Goal: Check status: Check status

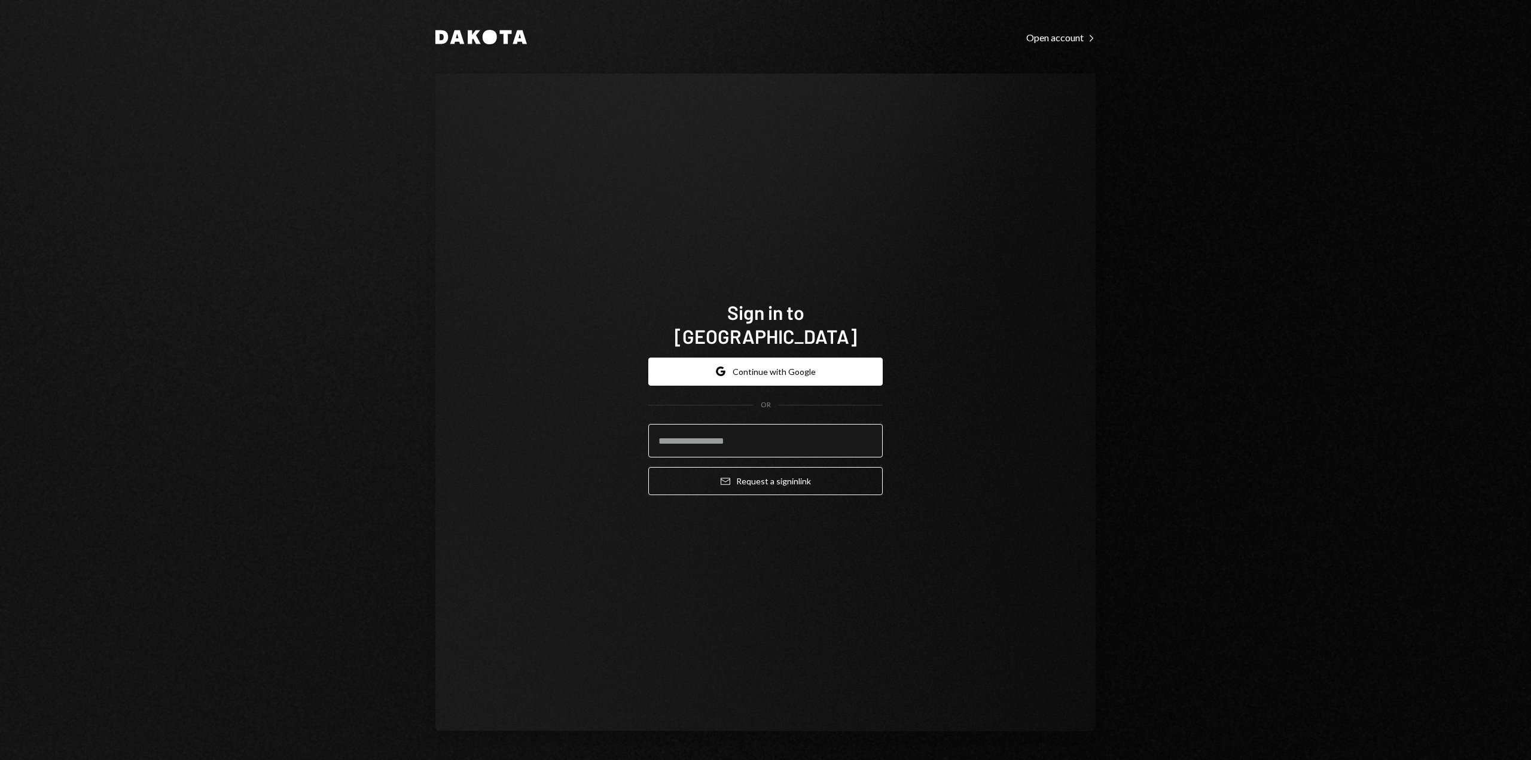
click at [693, 429] on input "email" at bounding box center [765, 440] width 234 height 33
type input "**********"
click at [725, 478] on icon "submit" at bounding box center [725, 481] width 10 height 7
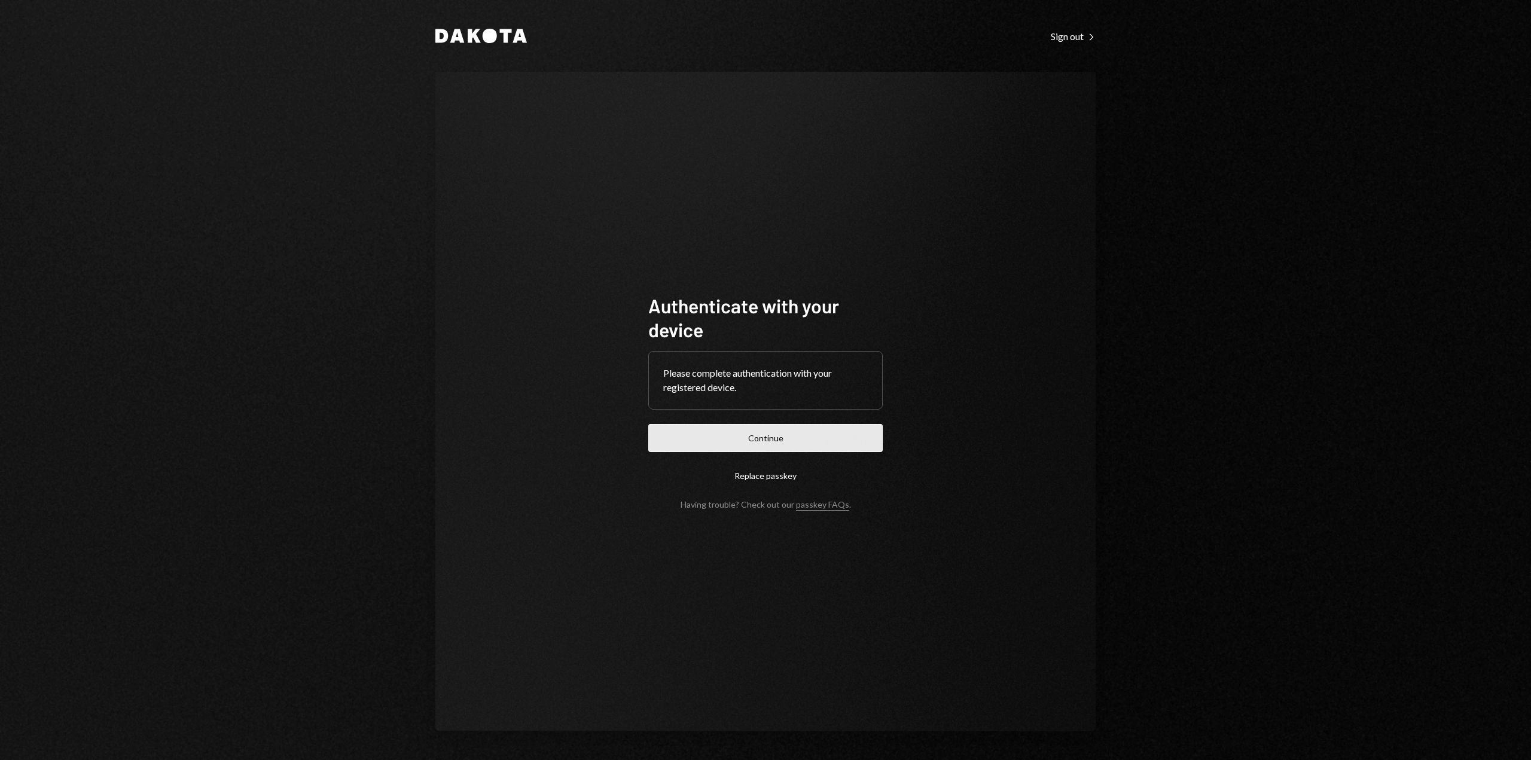
click at [741, 438] on button "Continue" at bounding box center [765, 438] width 234 height 28
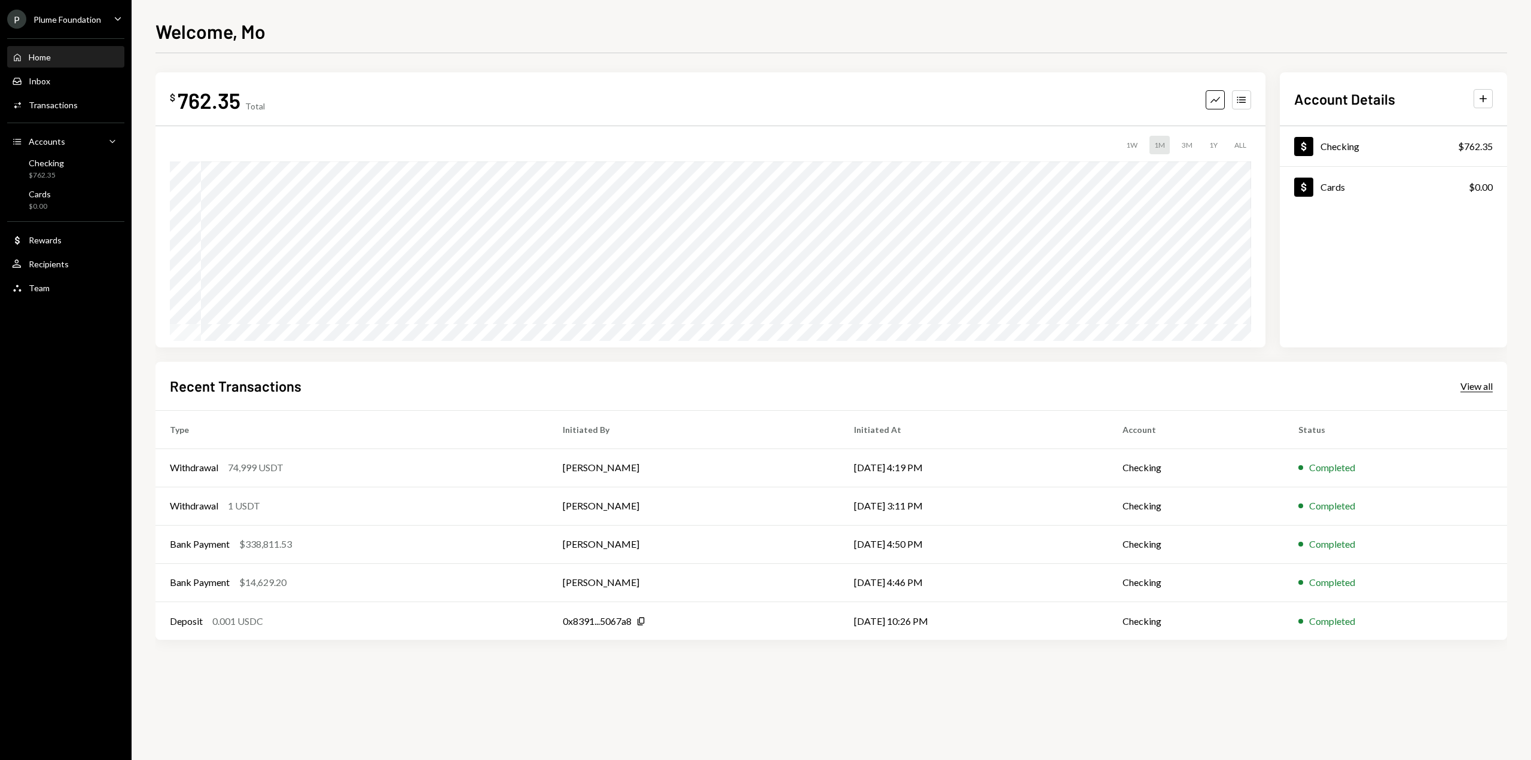
click at [1477, 387] on div "View all" at bounding box center [1476, 386] width 32 height 12
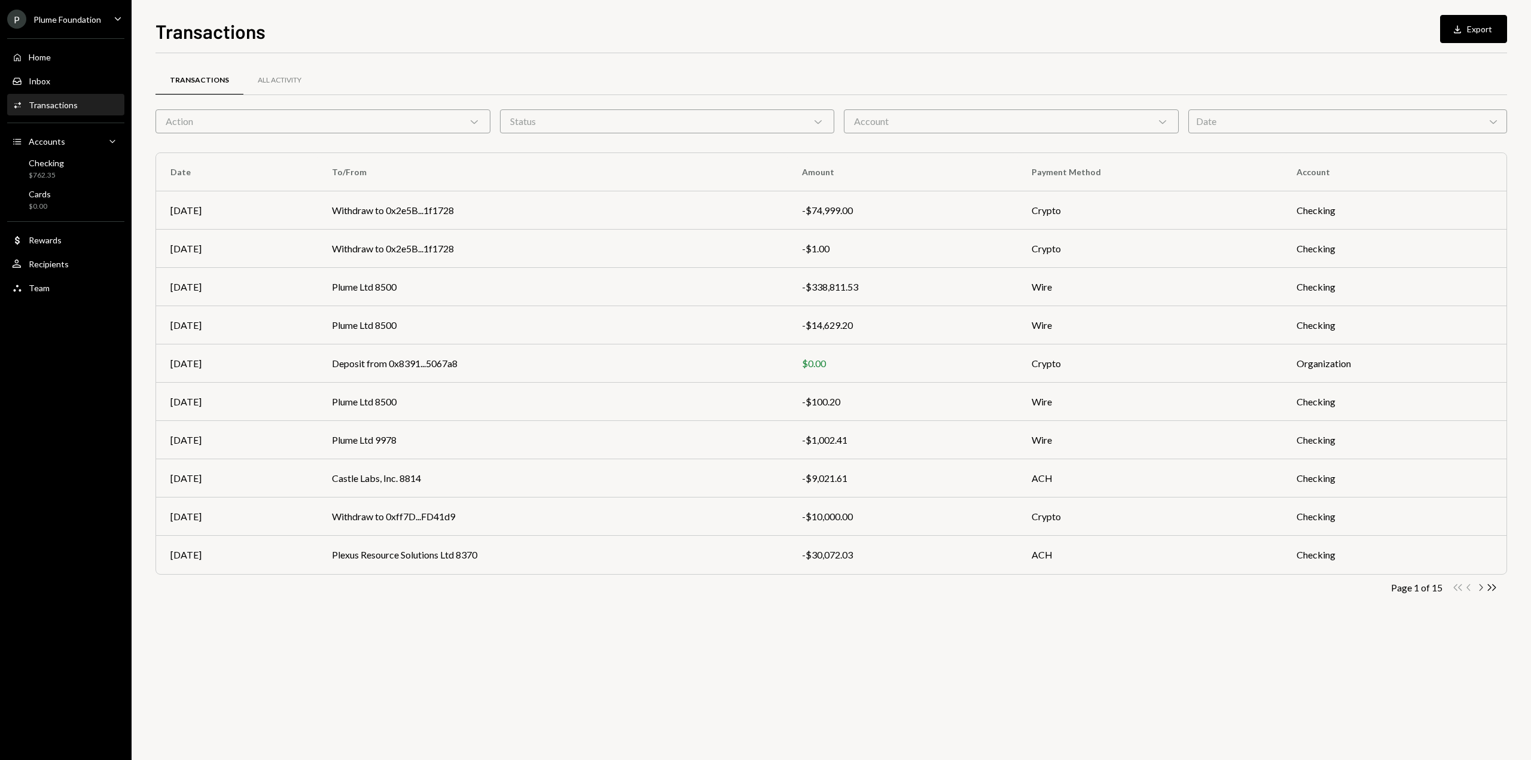
click at [1480, 583] on icon "Chevron Right" at bounding box center [1479, 587] width 11 height 11
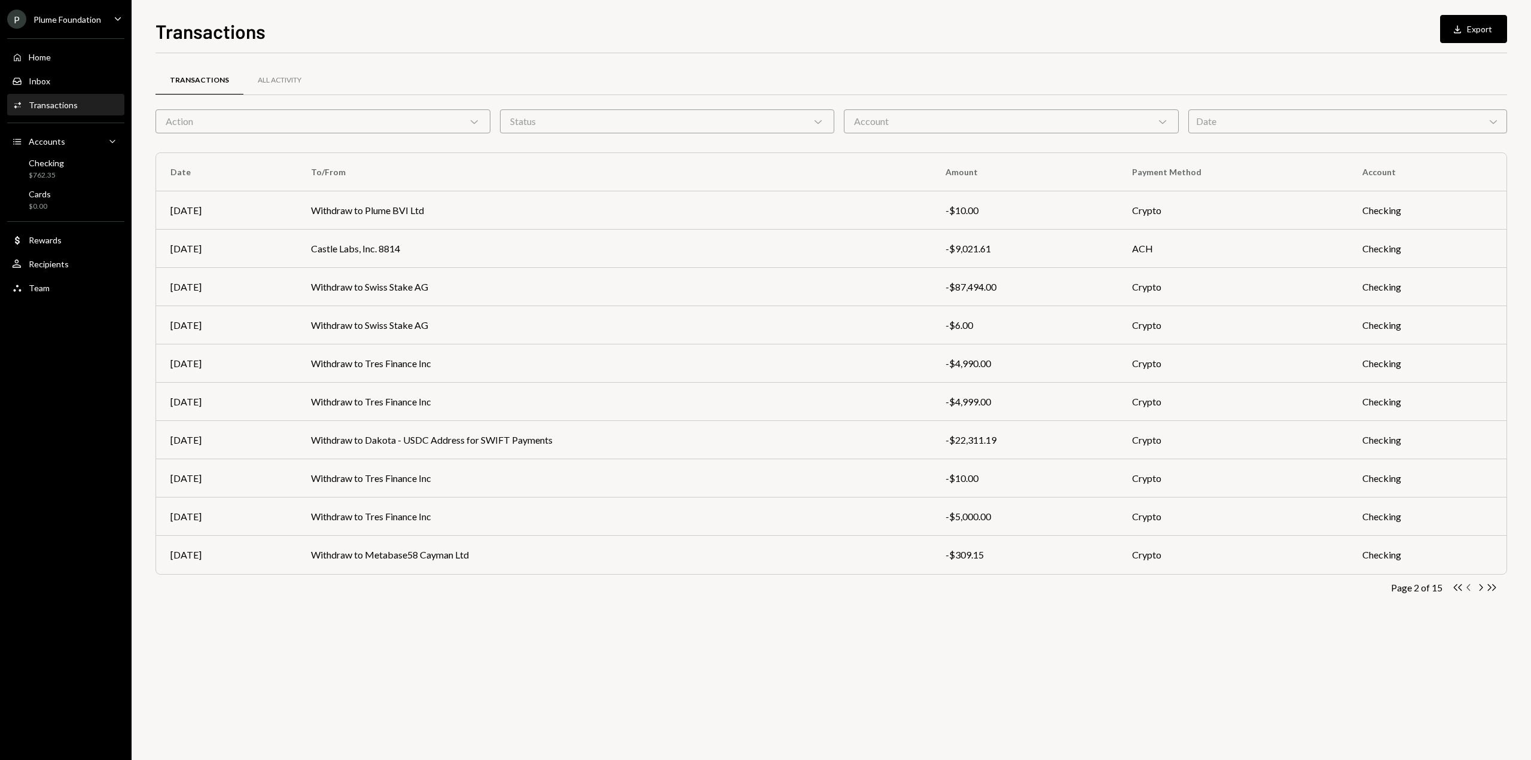
click at [1468, 587] on icon "Chevron Left" at bounding box center [1468, 587] width 11 height 11
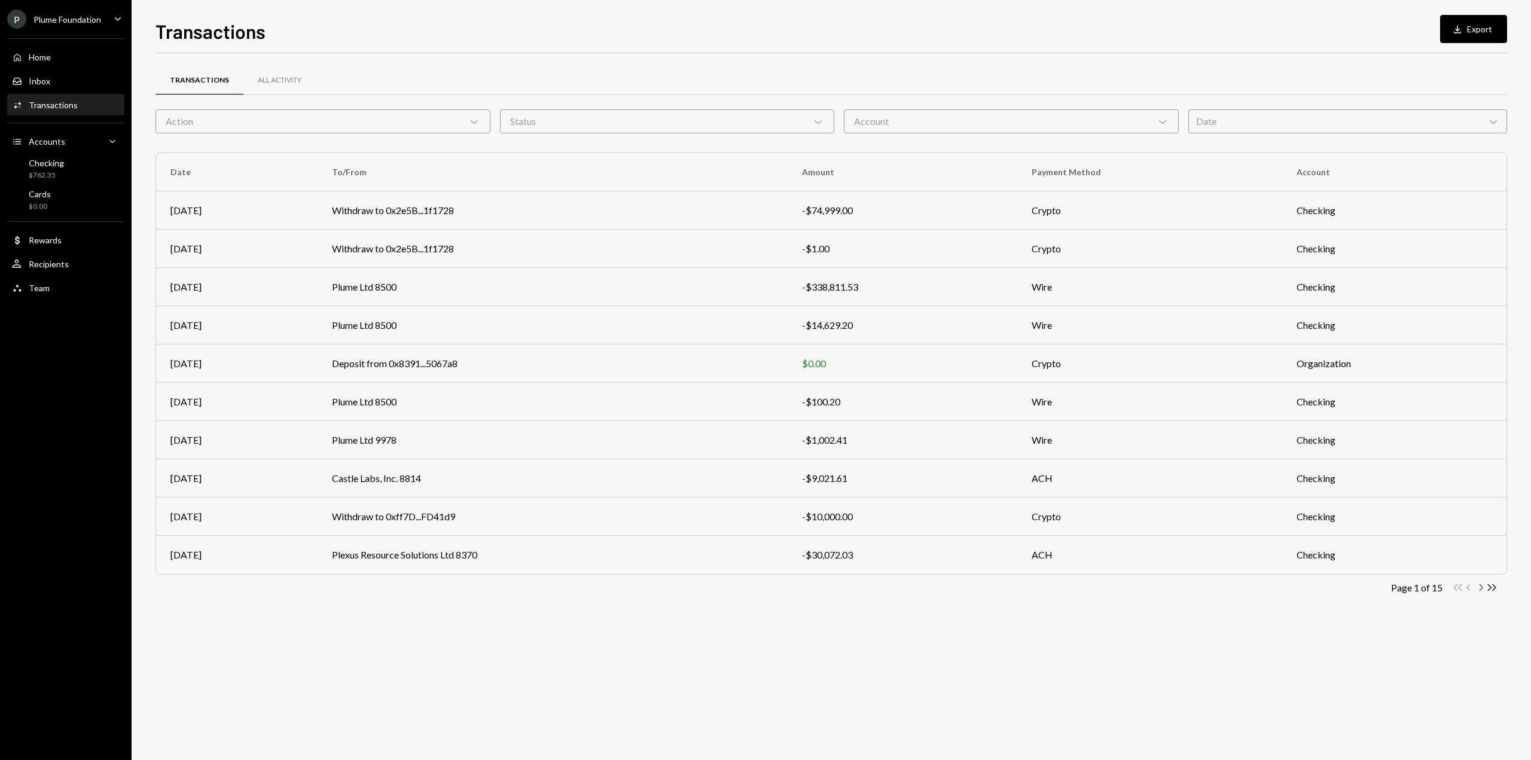
click at [1479, 588] on icon "Chevron Right" at bounding box center [1479, 587] width 11 height 11
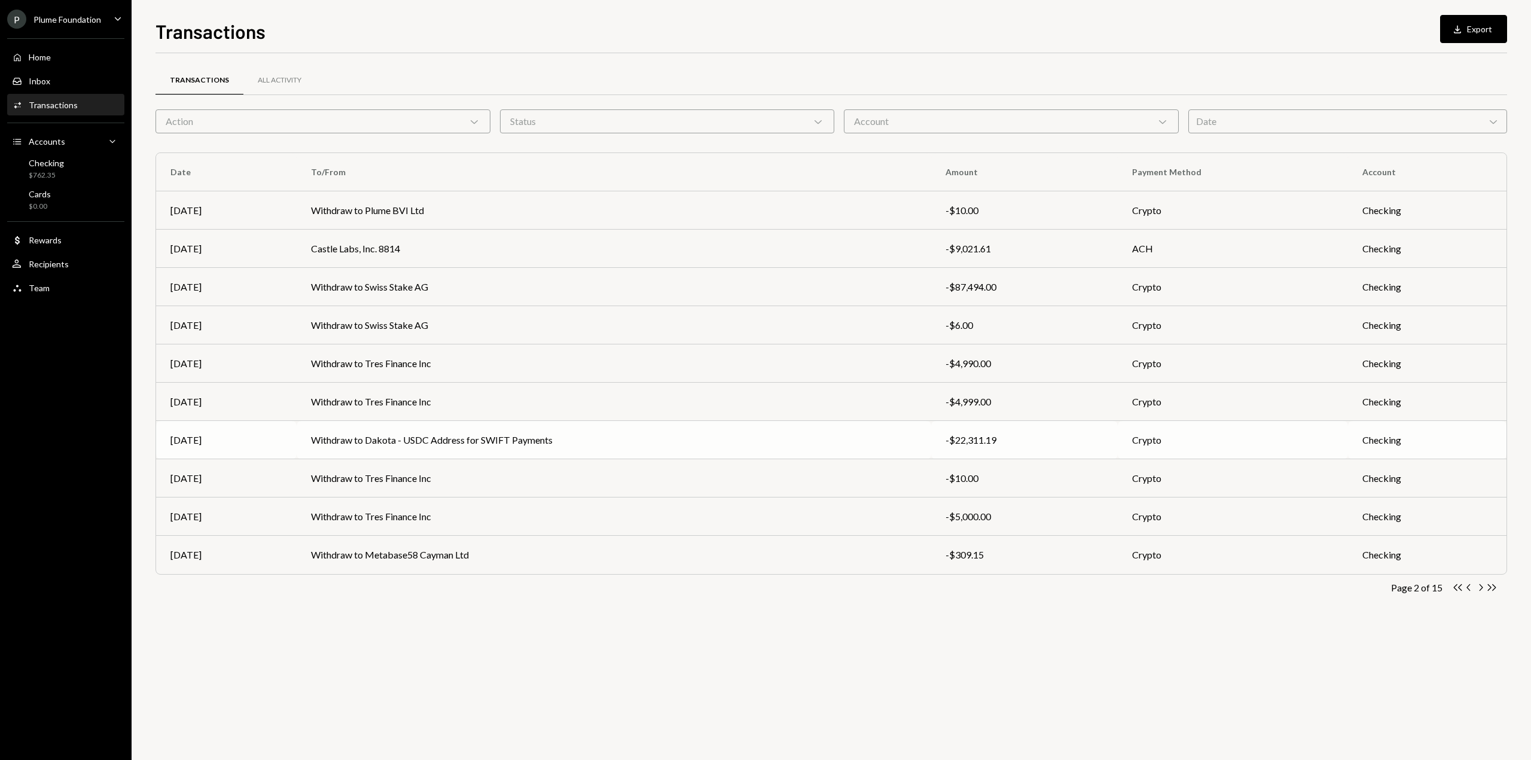
click at [914, 446] on td "Withdraw to Dakota - USDC Address for SWIFT Payments" at bounding box center [614, 440] width 634 height 38
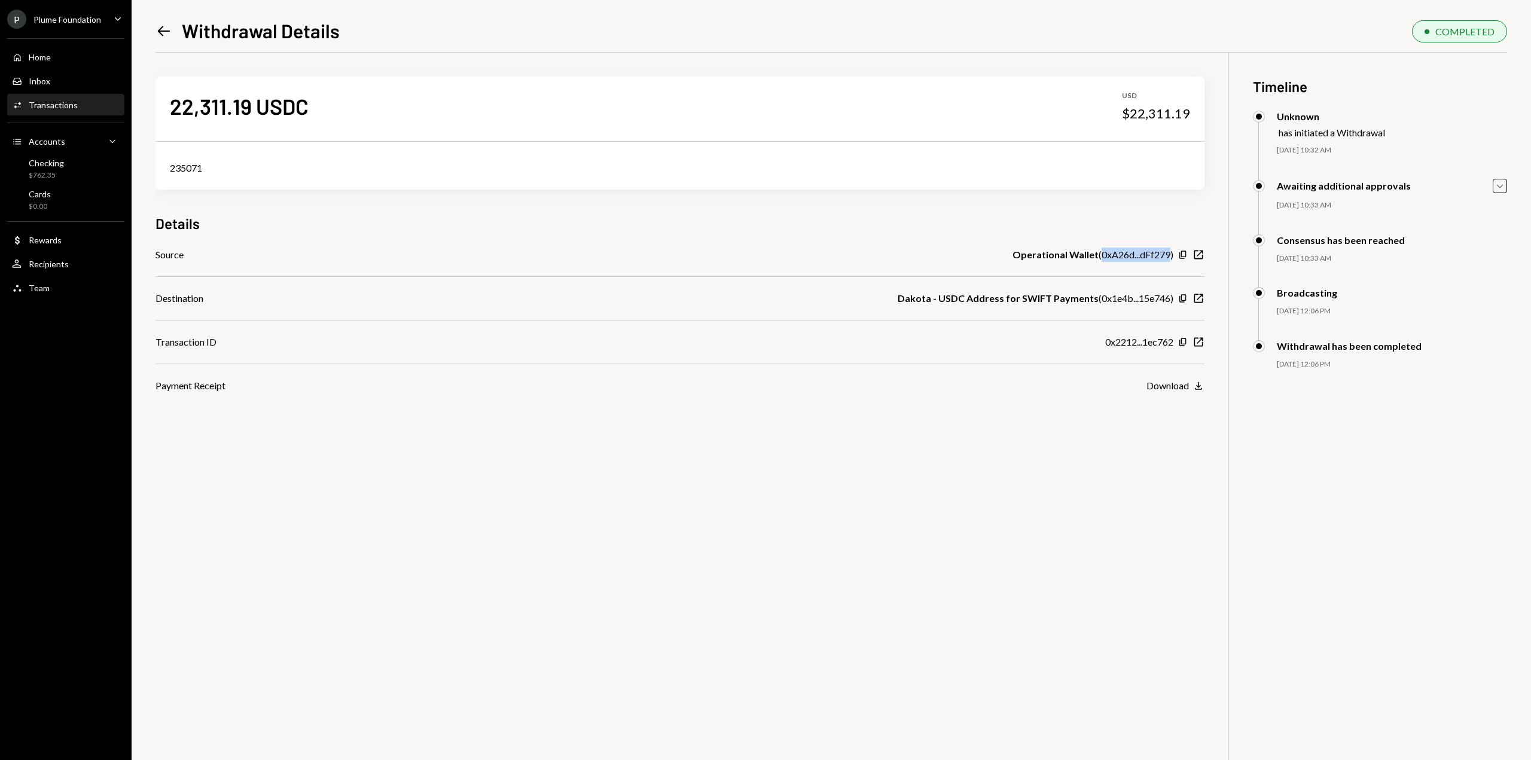
drag, startPoint x: 1102, startPoint y: 255, endPoint x: 1169, endPoint y: 261, distance: 67.2
click at [1169, 261] on div "Operational Wallet ( 0xA26d...dFf279 )" at bounding box center [1092, 255] width 161 height 14
click at [1102, 235] on div "22,311.19 USDC USD $22,311.19 235071 Details Source Operational Wallet ( 0xA26d…" at bounding box center [679, 223] width 1049 height 340
click at [1168, 383] on div "Download" at bounding box center [1167, 385] width 42 height 11
click at [164, 33] on icon "Left Arrow" at bounding box center [163, 31] width 17 height 17
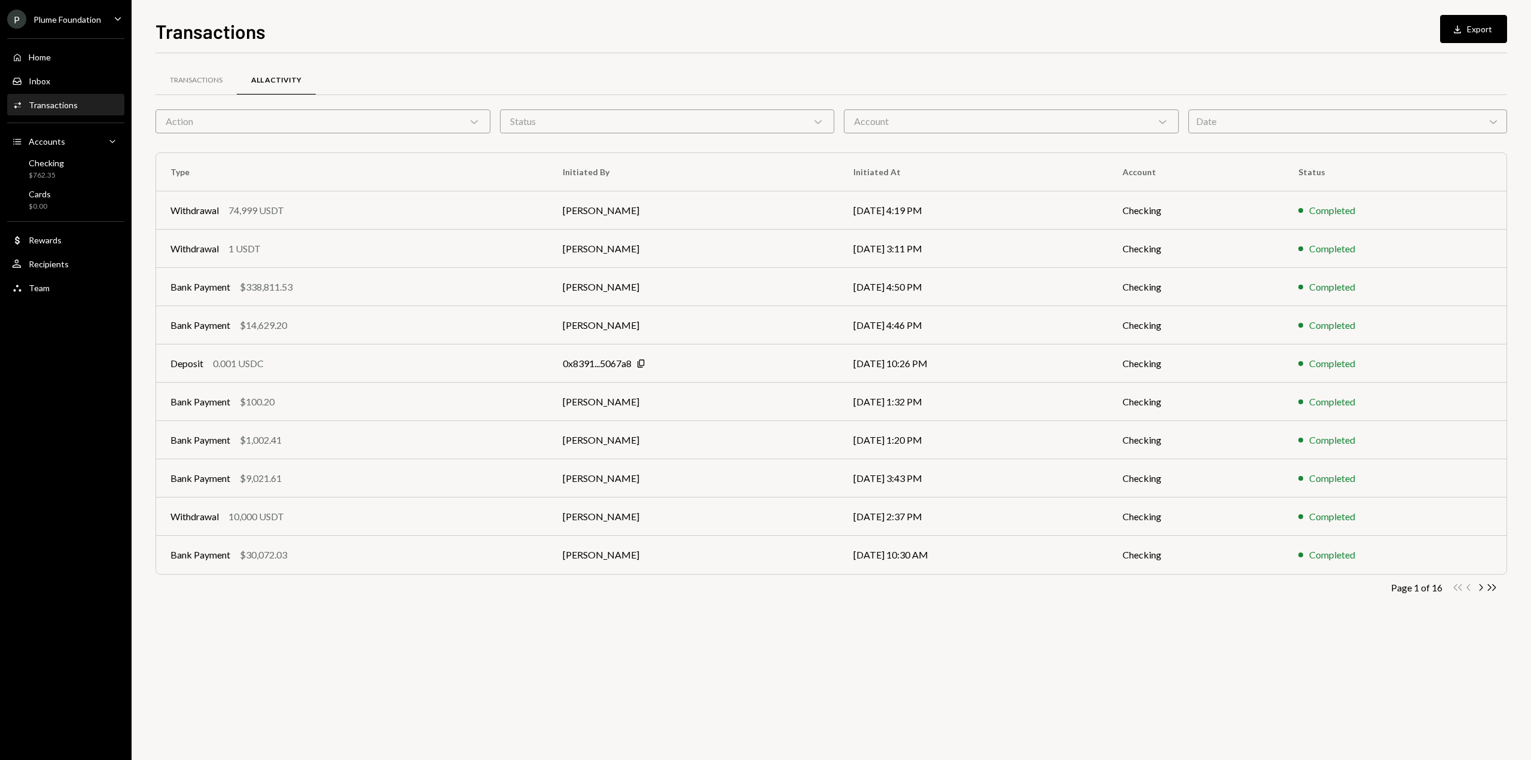
click at [780, 97] on div "Transactions All Activity Action Chevron Down Status Chevron Down Account Chevr…" at bounding box center [830, 348] width 1351 height 552
click at [206, 82] on div "Transactions" at bounding box center [196, 80] width 53 height 10
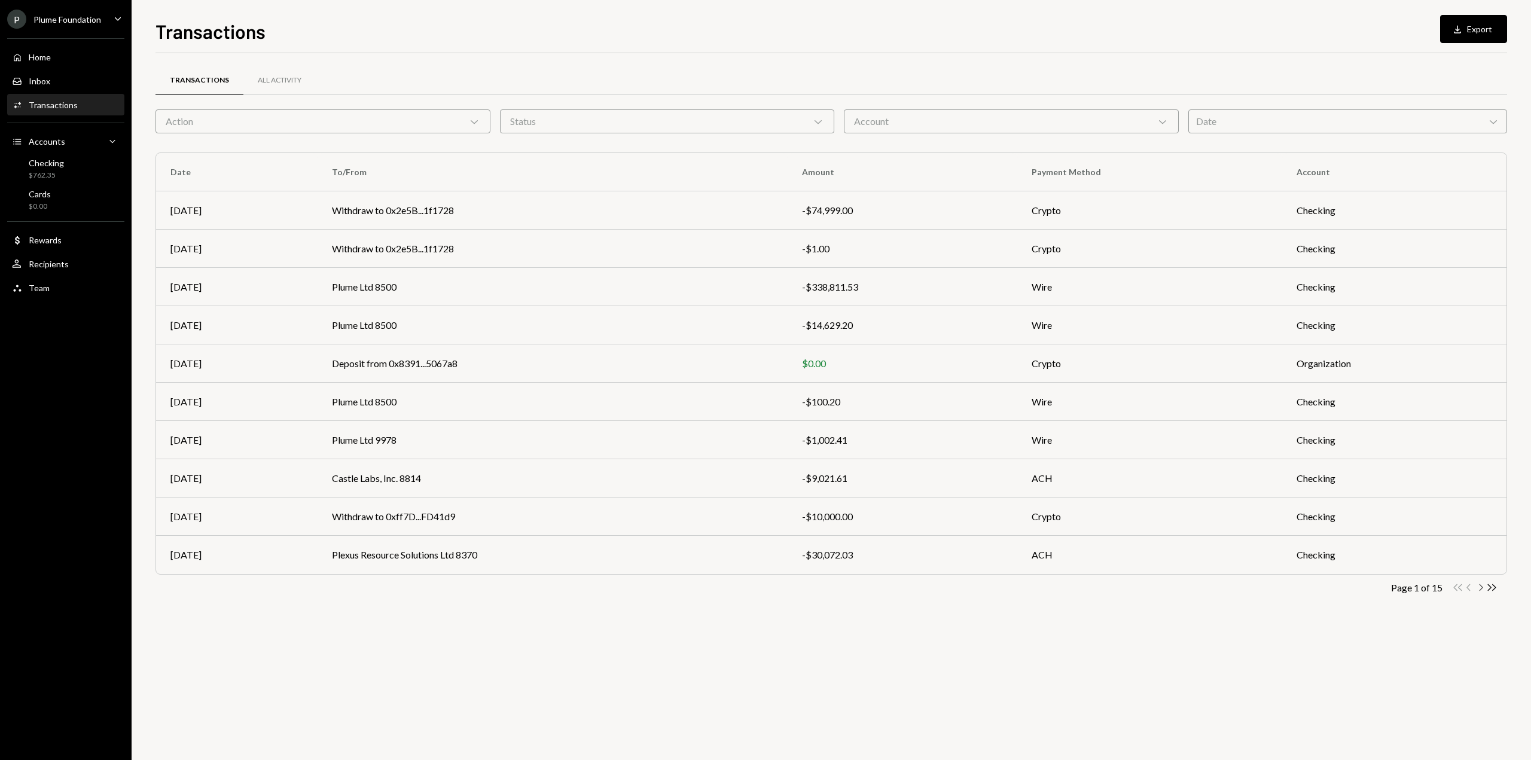
click at [1474, 587] on icon "Chevron Right" at bounding box center [1479, 587] width 11 height 11
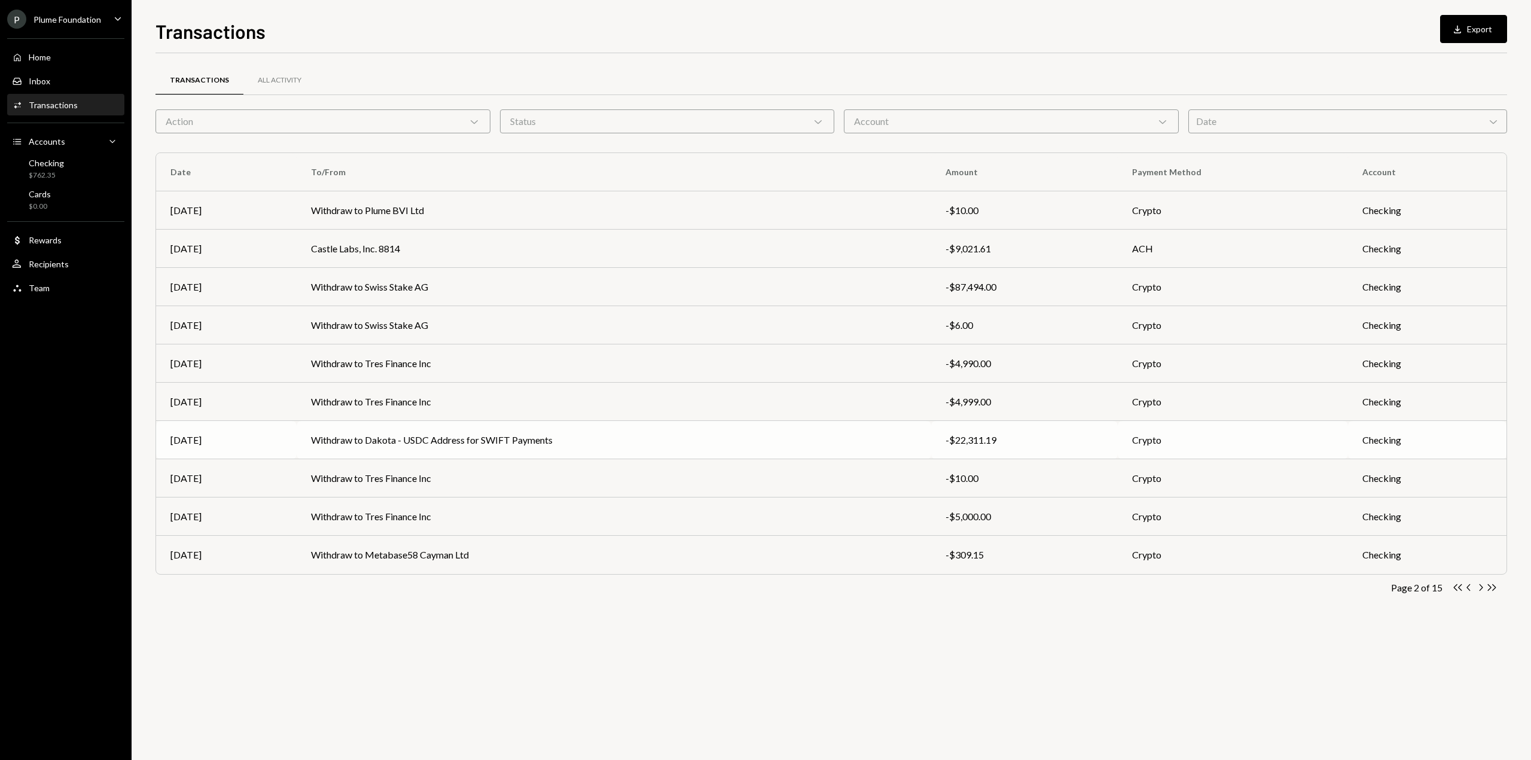
click at [765, 436] on td "Withdraw to Dakota - USDC Address for SWIFT Payments" at bounding box center [614, 440] width 634 height 38
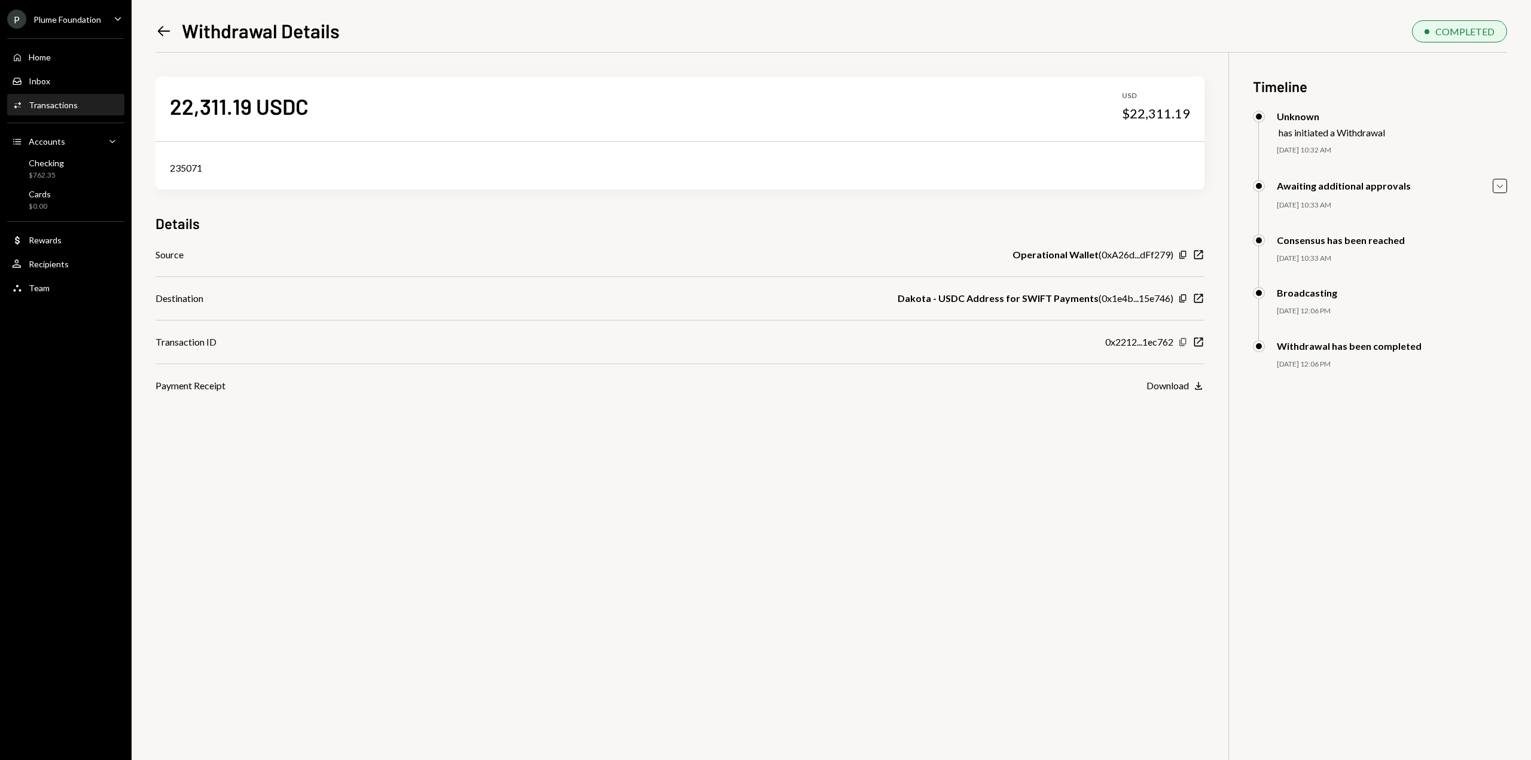
click at [1180, 341] on icon "button" at bounding box center [1182, 342] width 7 height 8
